Goal: Information Seeking & Learning: Learn about a topic

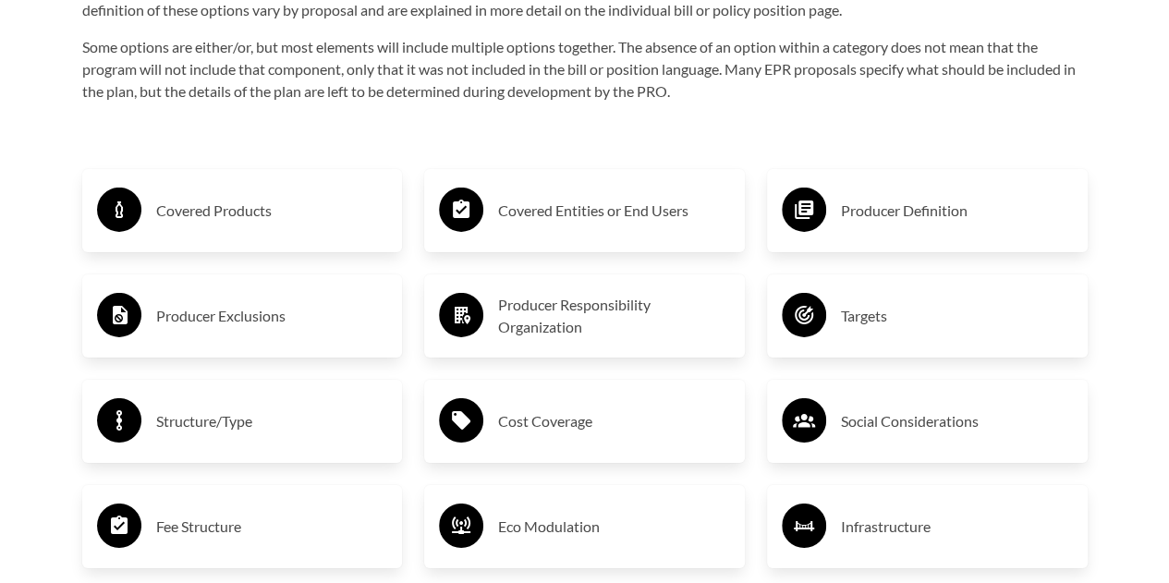
scroll to position [2912, 0]
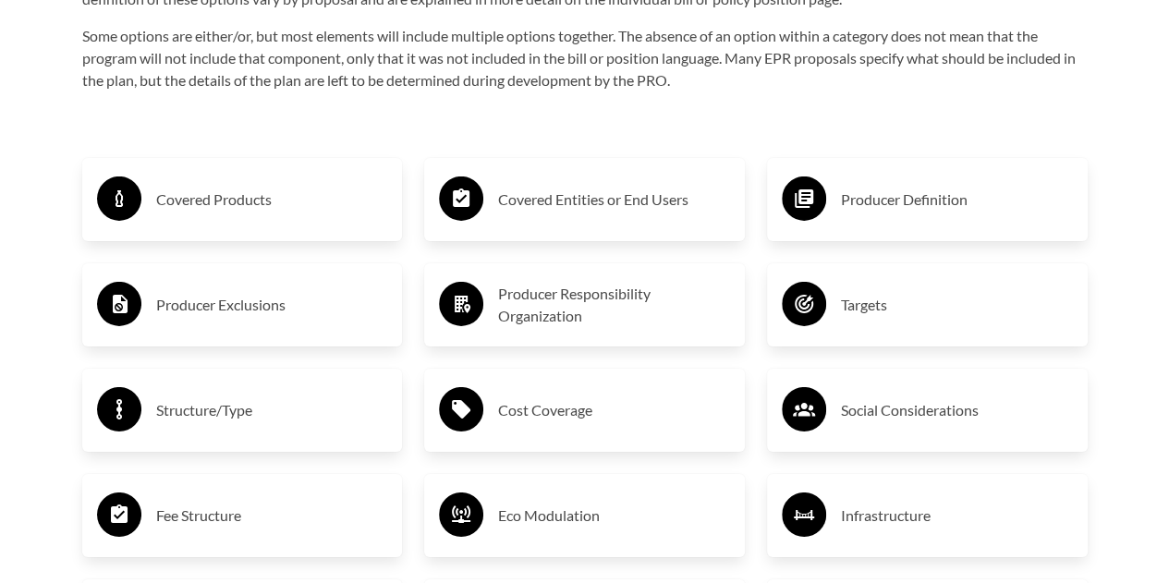
click at [240, 208] on h3 "Covered Products" at bounding box center [272, 200] width 232 height 30
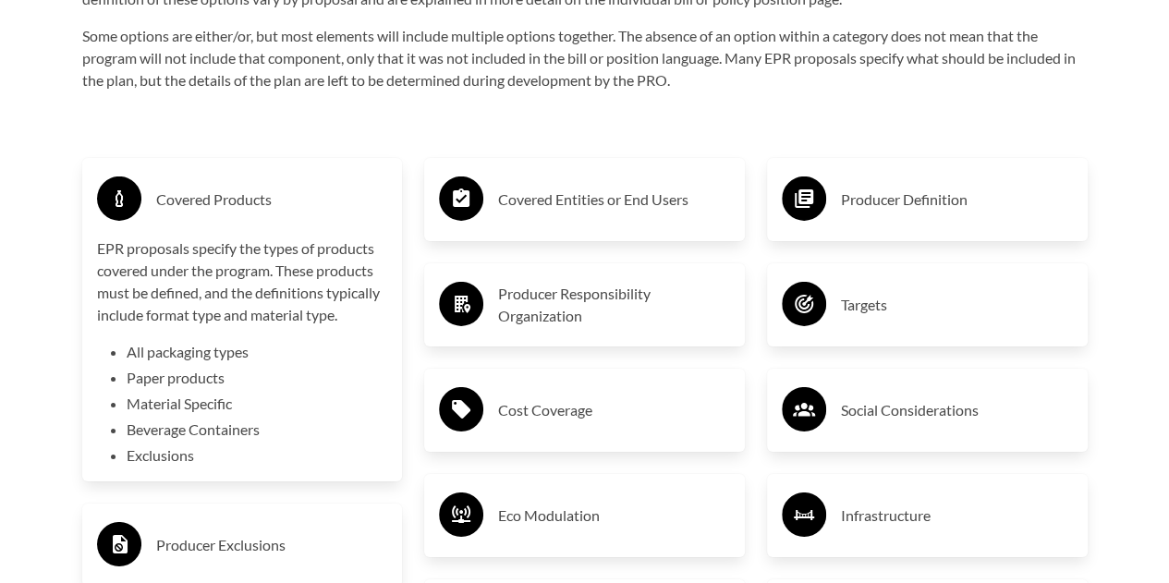
click at [222, 332] on div "EPR proposals specify the types of products covered under the program. These pr…" at bounding box center [242, 352] width 291 height 229
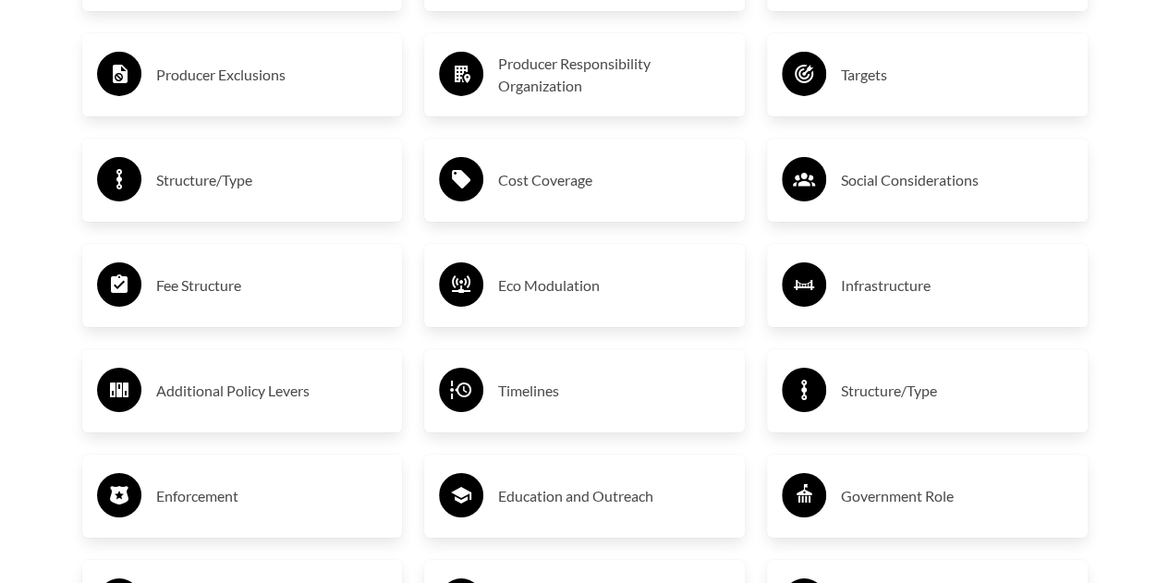
scroll to position [3300, 0]
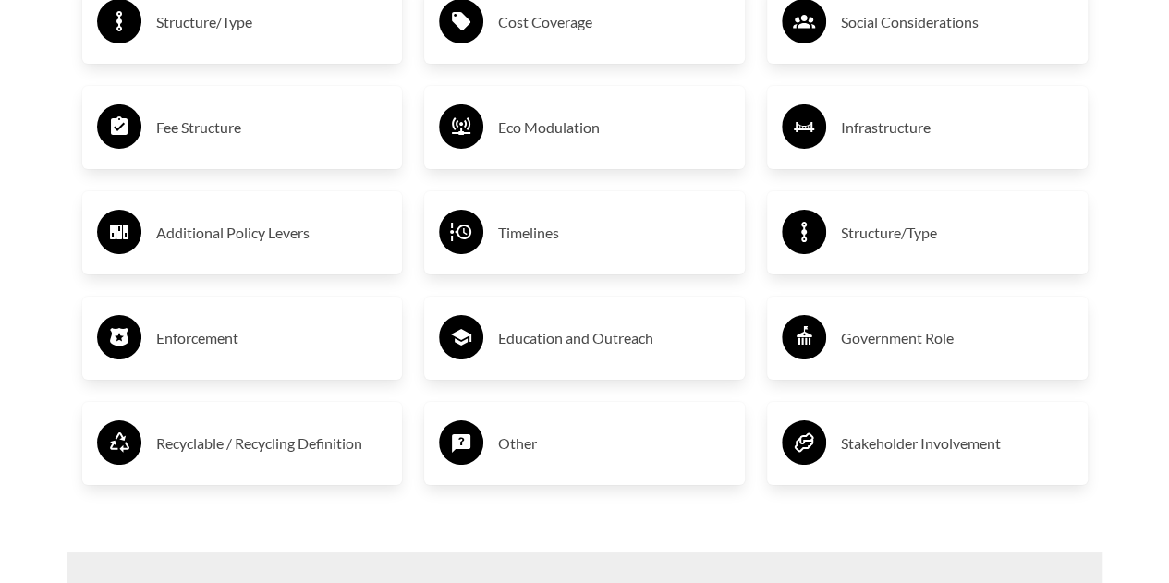
click at [323, 234] on h3 "Additional Policy Levers" at bounding box center [272, 233] width 232 height 30
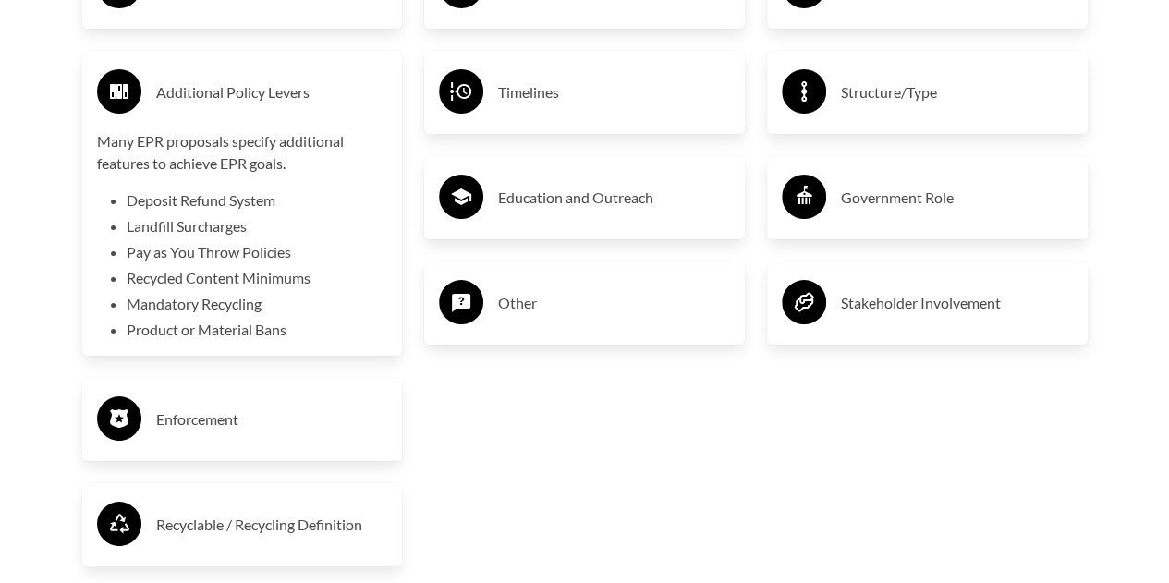
scroll to position [3440, 0]
click at [850, 200] on h3 "Government Role" at bounding box center [957, 199] width 232 height 30
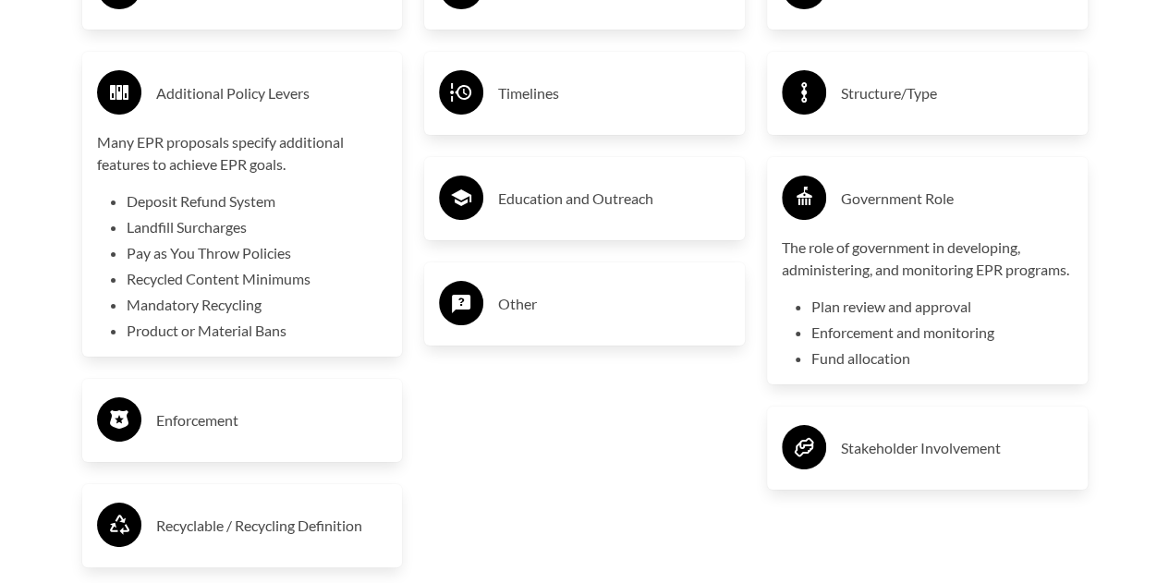
click at [887, 130] on div "Structure/Type" at bounding box center [927, 93] width 321 height 83
click at [887, 107] on h3 "Structure/Type" at bounding box center [957, 94] width 232 height 30
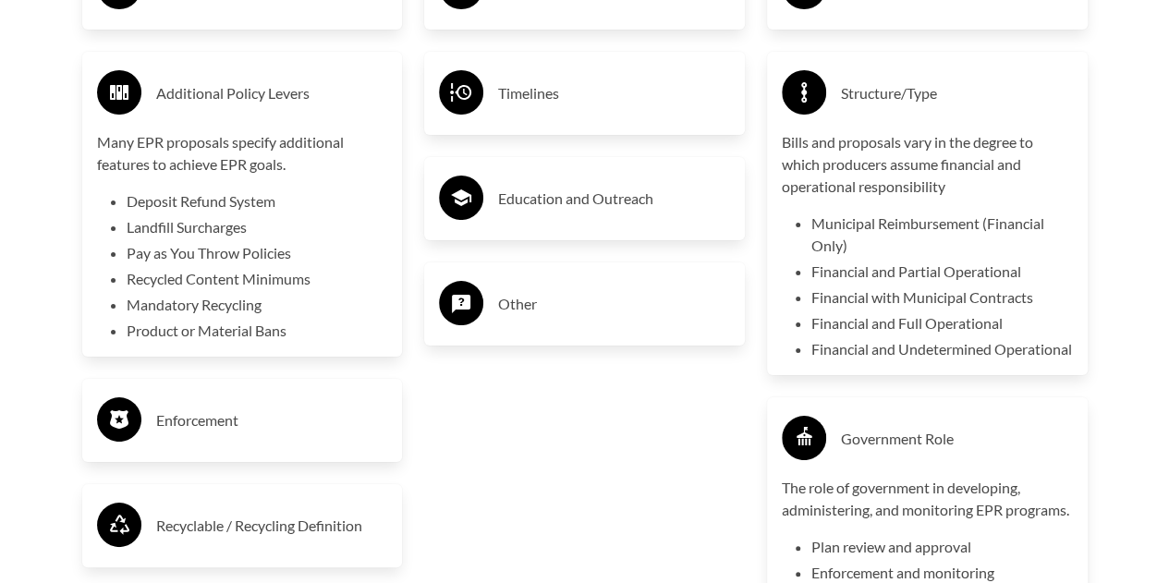
click at [659, 324] on div "Other" at bounding box center [584, 304] width 291 height 54
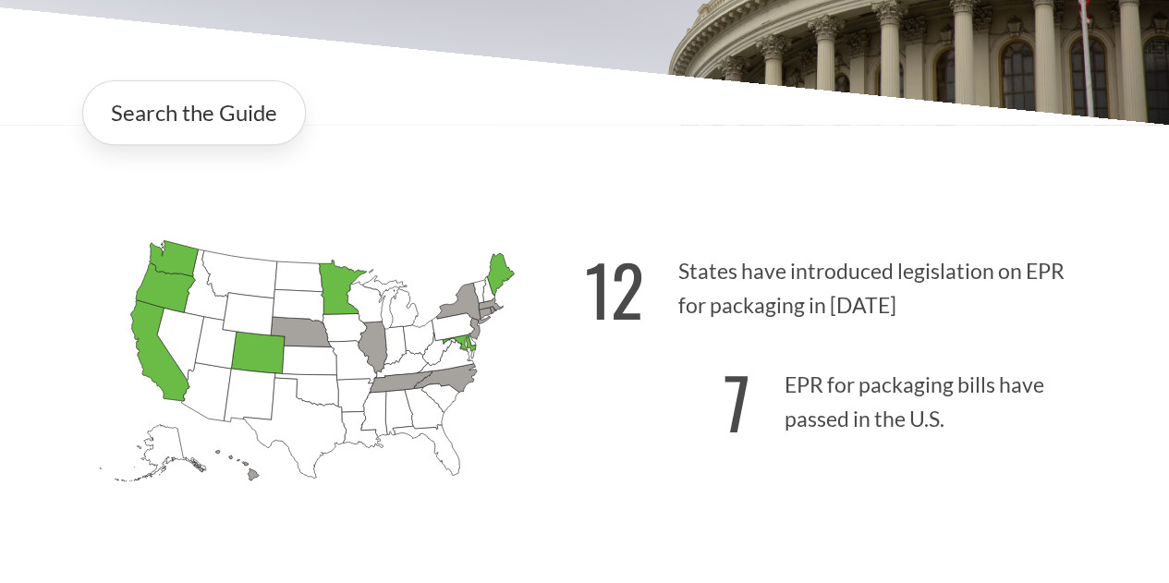
scroll to position [312, 0]
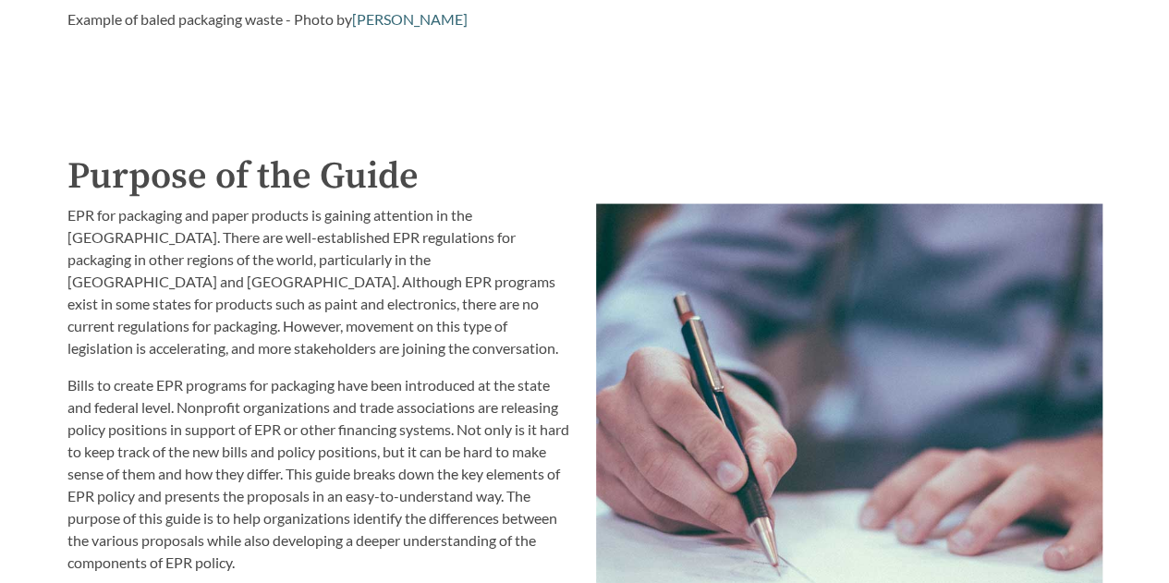
scroll to position [1815, 0]
